Goal: Navigation & Orientation: Find specific page/section

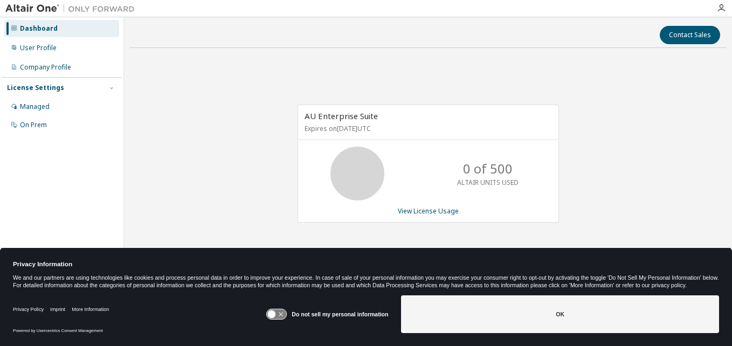
click at [278, 312] on icon at bounding box center [277, 314] width 20 height 10
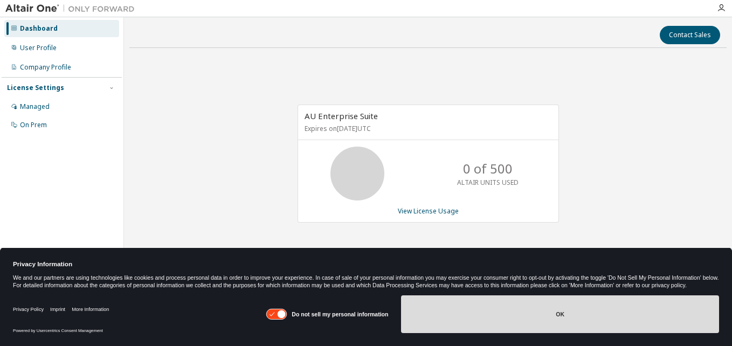
click at [429, 317] on button "OK" at bounding box center [560, 314] width 318 height 38
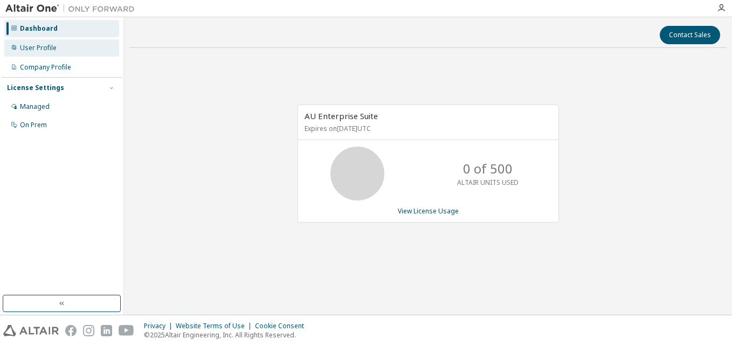
click at [64, 52] on div "User Profile" at bounding box center [61, 47] width 115 height 17
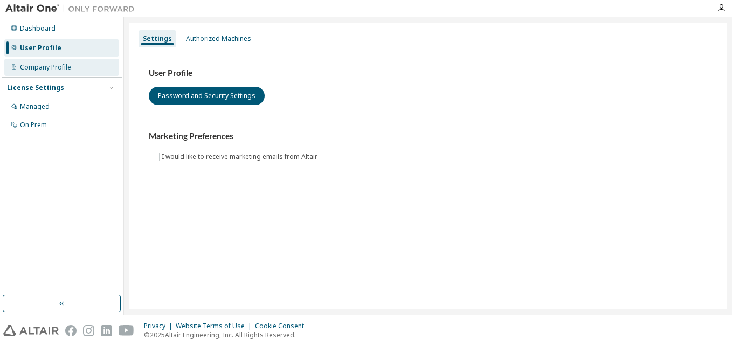
click at [47, 62] on div "Company Profile" at bounding box center [61, 67] width 115 height 17
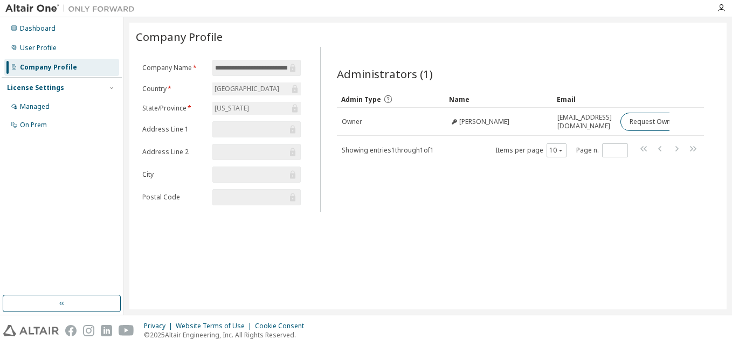
click at [617, 294] on div "**********" at bounding box center [427, 166] width 597 height 287
click at [383, 202] on div "Administrators (1) Clear Load Save Save As Field Operator Value Select filter S…" at bounding box center [520, 132] width 393 height 158
click at [386, 101] on icon at bounding box center [388, 99] width 10 height 10
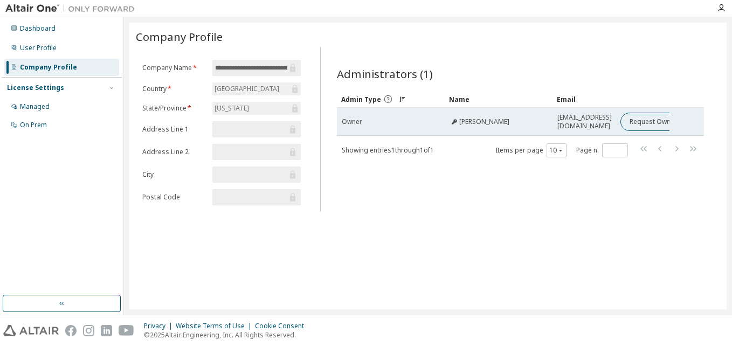
click at [693, 123] on tr "Owner Hayder Zghair hrzghair@saumag.edu Request Owner Change" at bounding box center [520, 122] width 367 height 28
click at [515, 118] on div "Hayder Zghair" at bounding box center [498, 121] width 98 height 9
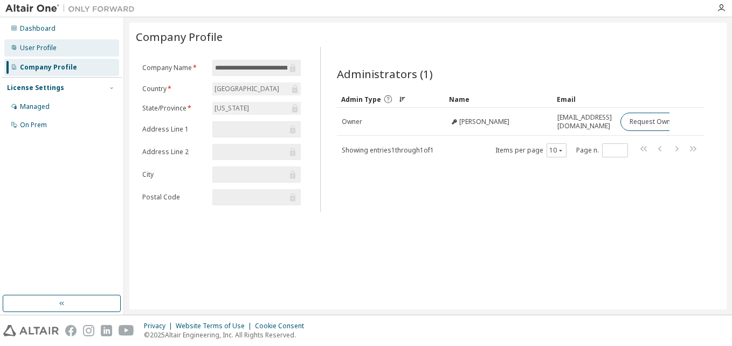
click at [37, 44] on div "User Profile" at bounding box center [38, 48] width 37 height 9
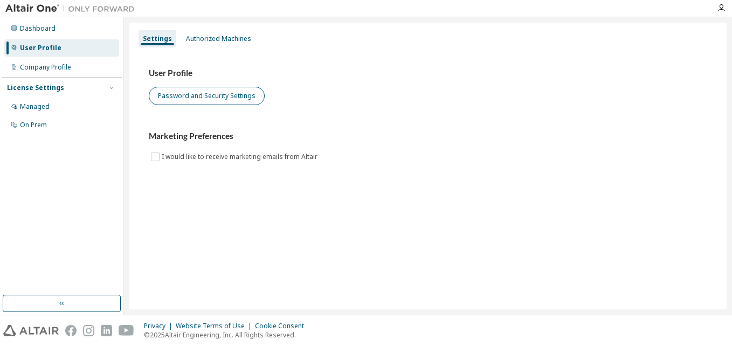
click at [195, 87] on div "User Profile Password and Security Settings" at bounding box center [428, 86] width 558 height 37
click at [195, 95] on button "Password and Security Settings" at bounding box center [207, 96] width 116 height 18
click at [79, 300] on button "button" at bounding box center [62, 303] width 118 height 17
